Goal: Check status: Check status

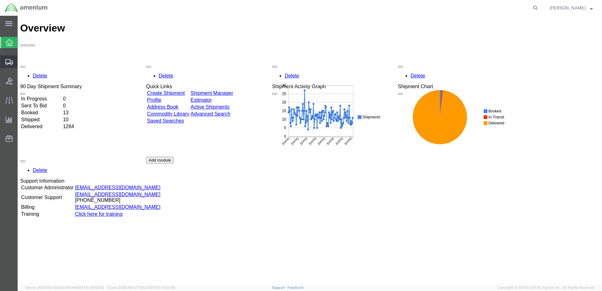
click at [0, 0] on span "Shipment Manager" at bounding box center [0, 0] width 0 height 0
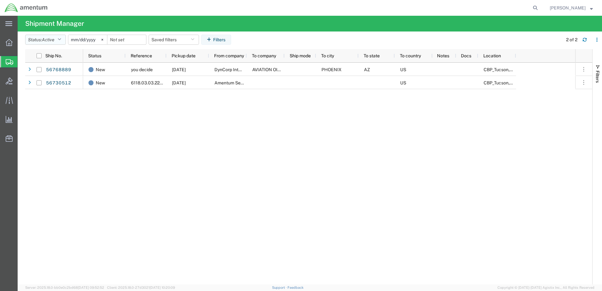
click at [60, 39] on icon "button" at bounding box center [59, 39] width 3 height 4
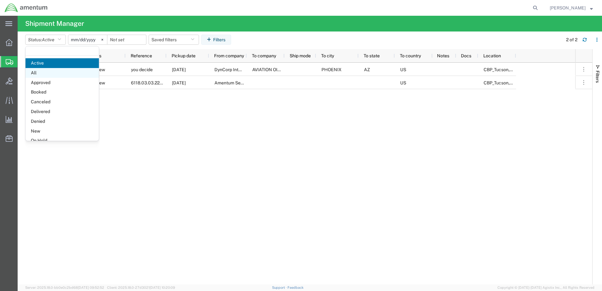
click at [37, 73] on span "All" at bounding box center [62, 73] width 73 height 10
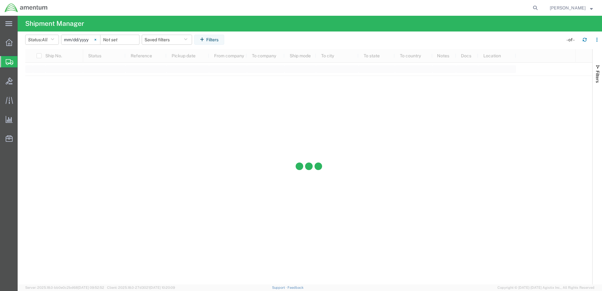
click at [96, 39] on icon at bounding box center [95, 40] width 2 height 2
click at [98, 40] on div at bounding box center [80, 40] width 39 height 10
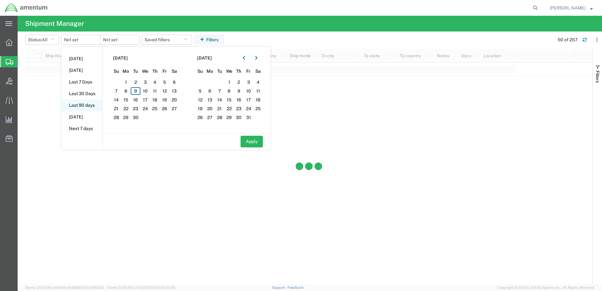
click at [80, 105] on li "Last 90 days" at bounding box center [81, 106] width 41 height 12
type input "[DATE]"
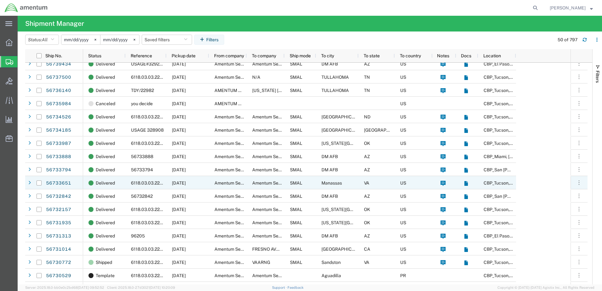
scroll to position [346, 0]
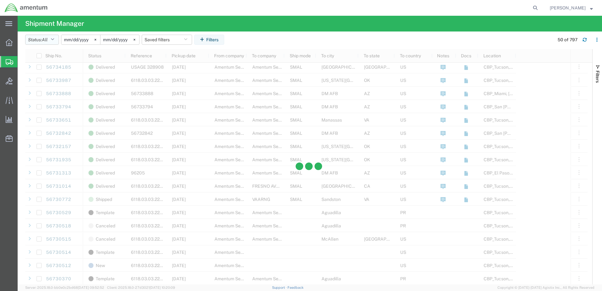
click at [54, 39] on icon "button" at bounding box center [52, 39] width 3 height 4
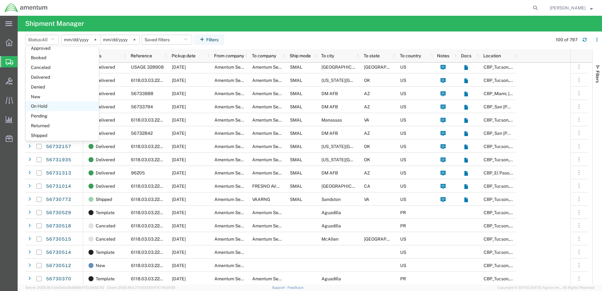
scroll to position [37, 0]
click at [39, 132] on span "Shipped" at bounding box center [62, 133] width 73 height 10
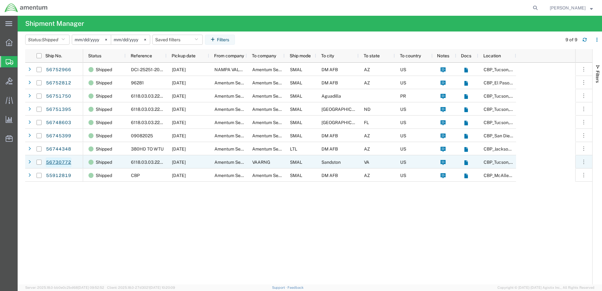
click at [55, 162] on link "56730772" at bounding box center [59, 162] width 26 height 10
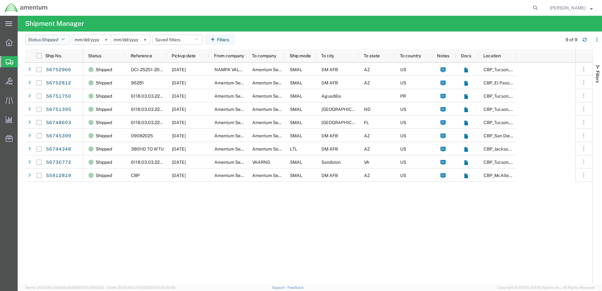
click at [65, 40] on icon "button" at bounding box center [62, 39] width 3 height 4
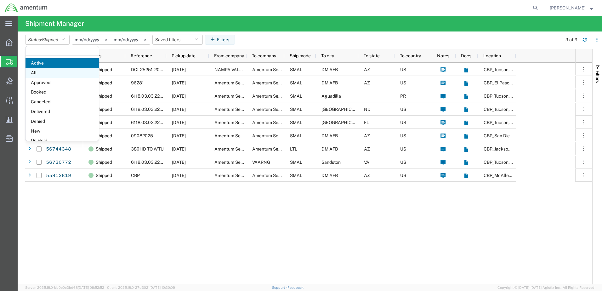
click at [35, 69] on span "All" at bounding box center [62, 73] width 73 height 10
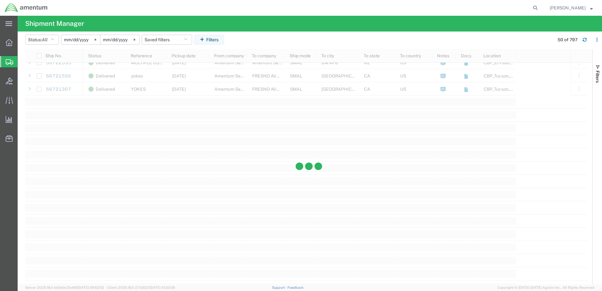
scroll to position [630, 0]
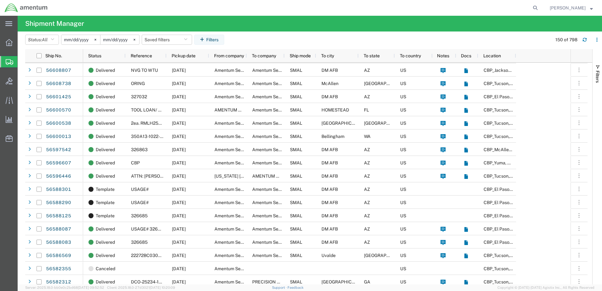
scroll to position [1638, 0]
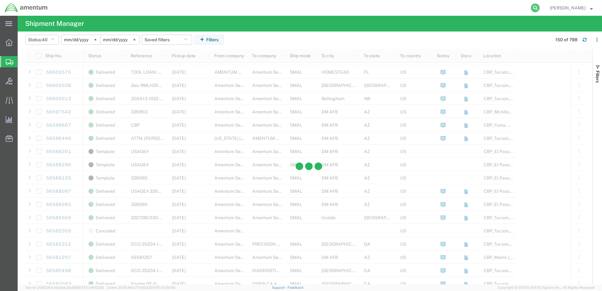
click at [540, 5] on icon at bounding box center [535, 7] width 9 height 9
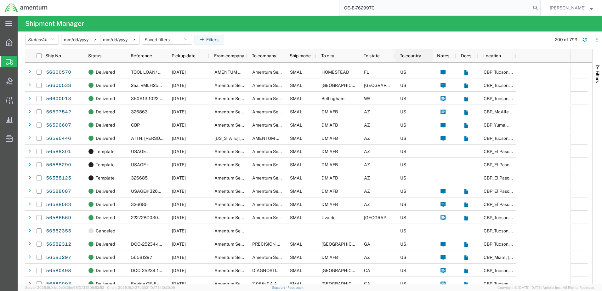
type input "GE-E-762997C"
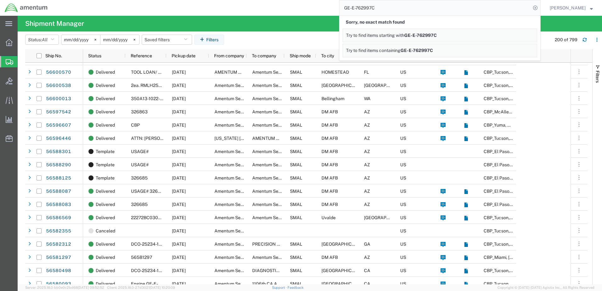
click at [268, 8] on div "GE-E-762997C Sorry, no exact match found Try to find items starting with GE-E-7…" at bounding box center [296, 8] width 488 height 16
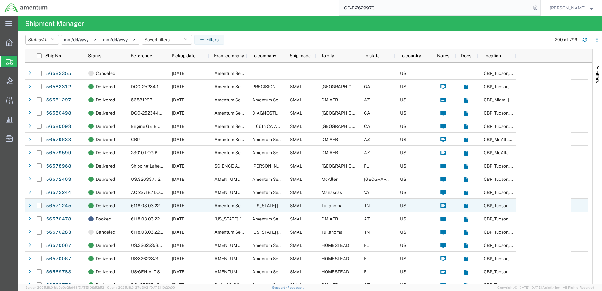
scroll to position [1764, 0]
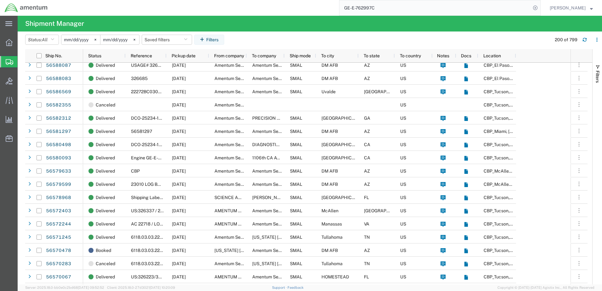
drag, startPoint x: 401, startPoint y: 8, endPoint x: 310, endPoint y: 8, distance: 90.7
click at [315, 8] on div "GE-E-762997C" at bounding box center [296, 8] width 488 height 16
type input "engine"
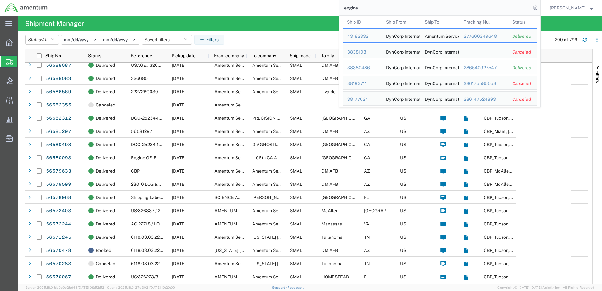
click at [486, 67] on div "286540927547" at bounding box center [484, 68] width 40 height 7
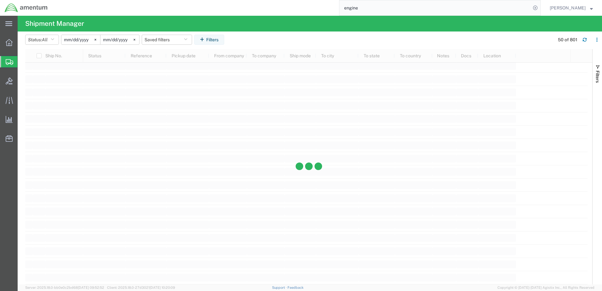
scroll to position [1114, 0]
